Goal: Use online tool/utility: Utilize a website feature to perform a specific function

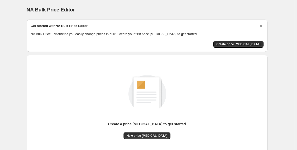
click at [238, 38] on div "Get started with NA Bulk Price Editor NA Bulk Price Editor helps you easily cha…" at bounding box center [147, 35] width 233 height 24
click at [239, 42] on span "Create price [MEDICAL_DATA]" at bounding box center [238, 44] width 44 height 4
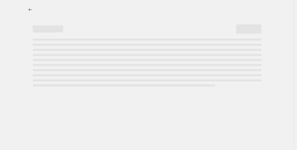
select select "percentage"
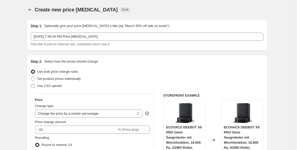
scroll to position [47, 0]
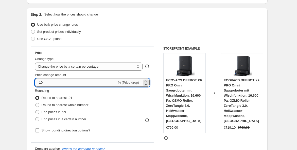
click at [51, 82] on input "-10" at bounding box center [76, 82] width 82 height 8
type input "-1"
type input "-31"
click at [56, 112] on span "End prices in .99" at bounding box center [54, 112] width 25 height 4
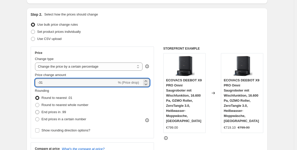
click at [36, 110] on input "End prices in .99" at bounding box center [35, 110] width 0 height 0
radio input "true"
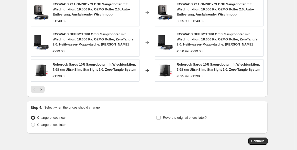
scroll to position [385, 0]
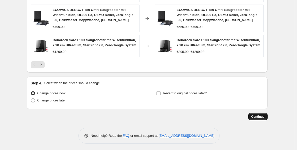
click at [268, 116] on button "Continue" at bounding box center [257, 116] width 19 height 7
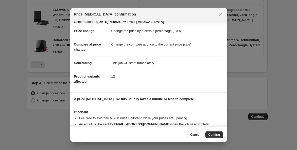
scroll to position [16, 0]
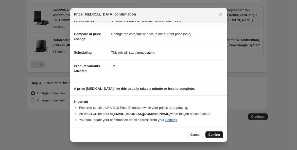
click at [212, 135] on span "Confirm" at bounding box center [215, 134] width 12 height 4
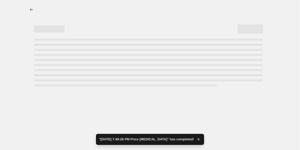
select select "percentage"
